Goal: Task Accomplishment & Management: Manage account settings

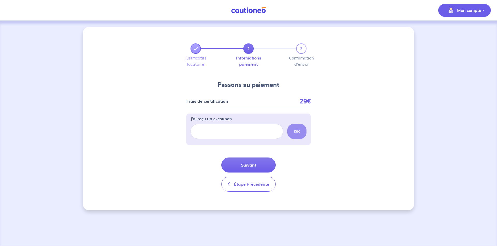
click at [460, 9] on p "Mon compte" at bounding box center [469, 10] width 24 height 6
click at [465, 34] on link "Mes informations" at bounding box center [460, 32] width 42 height 8
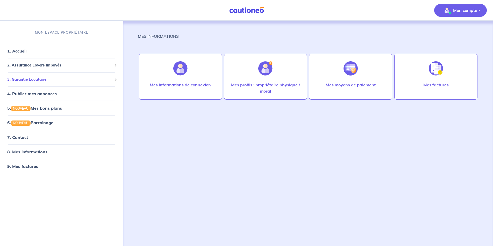
click at [26, 79] on span "3. Garantie Locataire" at bounding box center [59, 79] width 105 height 6
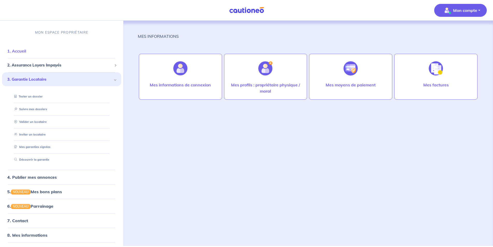
click at [14, 49] on link "1. Accueil" at bounding box center [16, 50] width 19 height 5
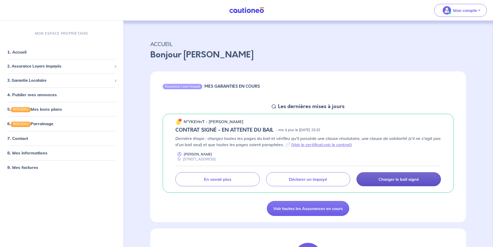
click at [393, 184] on link "Charger le bail signé" at bounding box center [398, 179] width 84 height 14
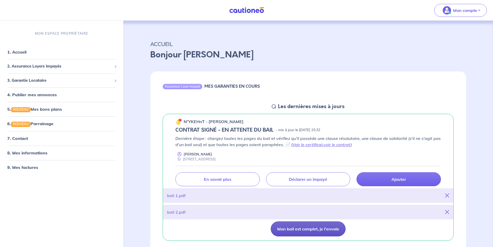
click at [317, 230] on button "Mon bail est complet, je l'envoie" at bounding box center [308, 229] width 75 height 15
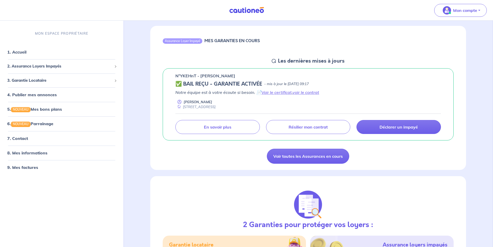
scroll to position [26, 0]
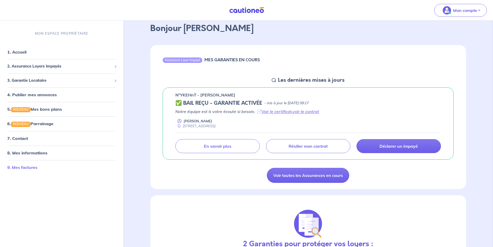
click at [23, 170] on link "9. Mes factures" at bounding box center [22, 167] width 30 height 5
